Goal: Information Seeking & Learning: Learn about a topic

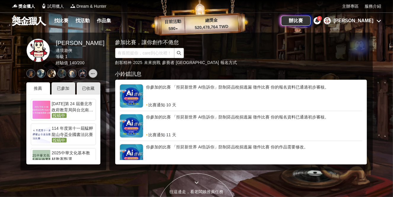
click at [320, 21] on icon at bounding box center [317, 20] width 4 height 5
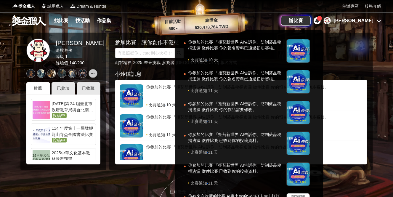
click at [379, 20] on div at bounding box center [196, 98] width 393 height 197
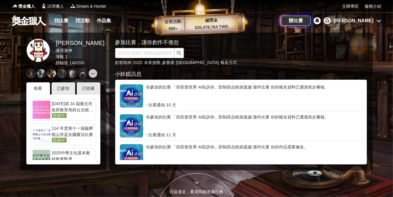
click at [379, 20] on icon at bounding box center [379, 20] width 5 height 5
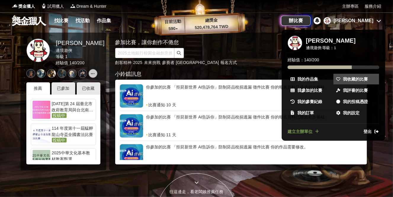
click at [351, 78] on span "我收藏的比賽" at bounding box center [355, 79] width 25 height 6
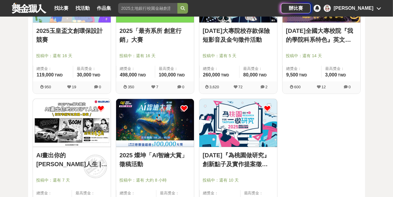
scroll to position [296, 0]
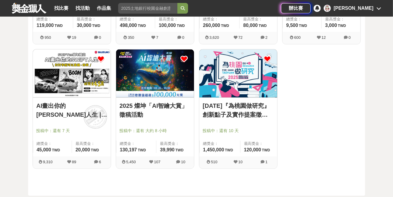
click at [163, 109] on link "2025 燦坤「AI智繪大賞」徵稿活動" at bounding box center [155, 110] width 71 height 18
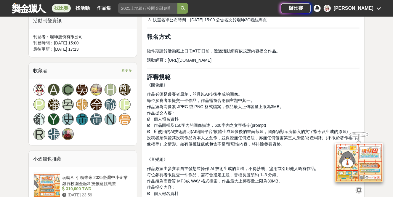
scroll to position [444, 0]
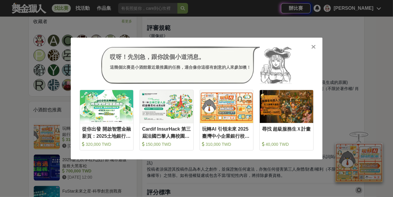
click at [315, 46] on icon at bounding box center [314, 47] width 4 height 6
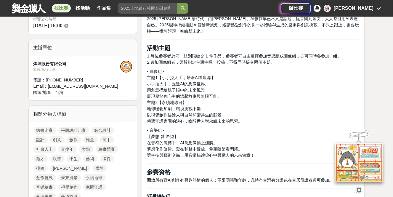
scroll to position [49, 0]
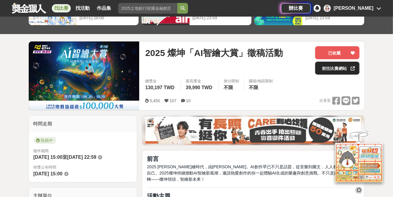
click at [328, 68] on link "前往比賽網站" at bounding box center [337, 68] width 44 height 13
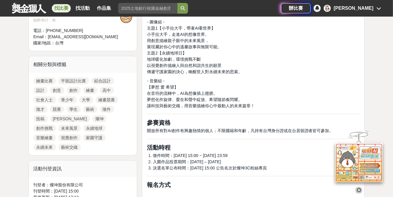
scroll to position [197, 0]
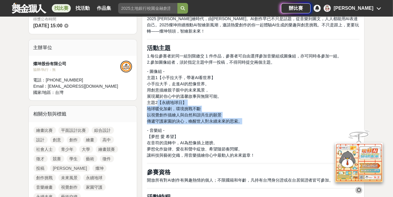
drag, startPoint x: 159, startPoint y: 102, endPoint x: 242, endPoint y: 120, distance: 85.0
click at [242, 120] on p "- 圖像組 - 主題1【小手拉大手，帶著AI看世界】 小手拉大手，走進AI的想像世界。 用創意描繪親子眼中的未來風景， 展現屬於你心中的溫馨故事與無限可能。 …" at bounding box center [253, 96] width 213 height 56
copy p "【永續地球日】 地球暖化加劇，環境挑戰不斷 以視覺創作描繪人與自然和諧共生的願景 傳遞守護家園的決心，喚醒世人對永續未來的思索。"
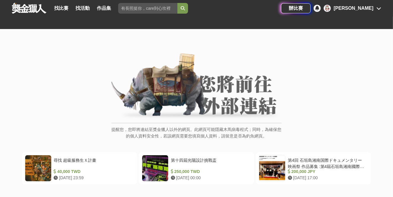
scroll to position [49, 0]
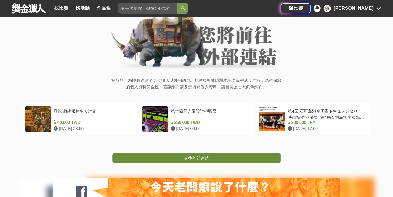
click at [209, 154] on link "前往外部連結" at bounding box center [196, 158] width 169 height 10
